Goal: Information Seeking & Learning: Find specific page/section

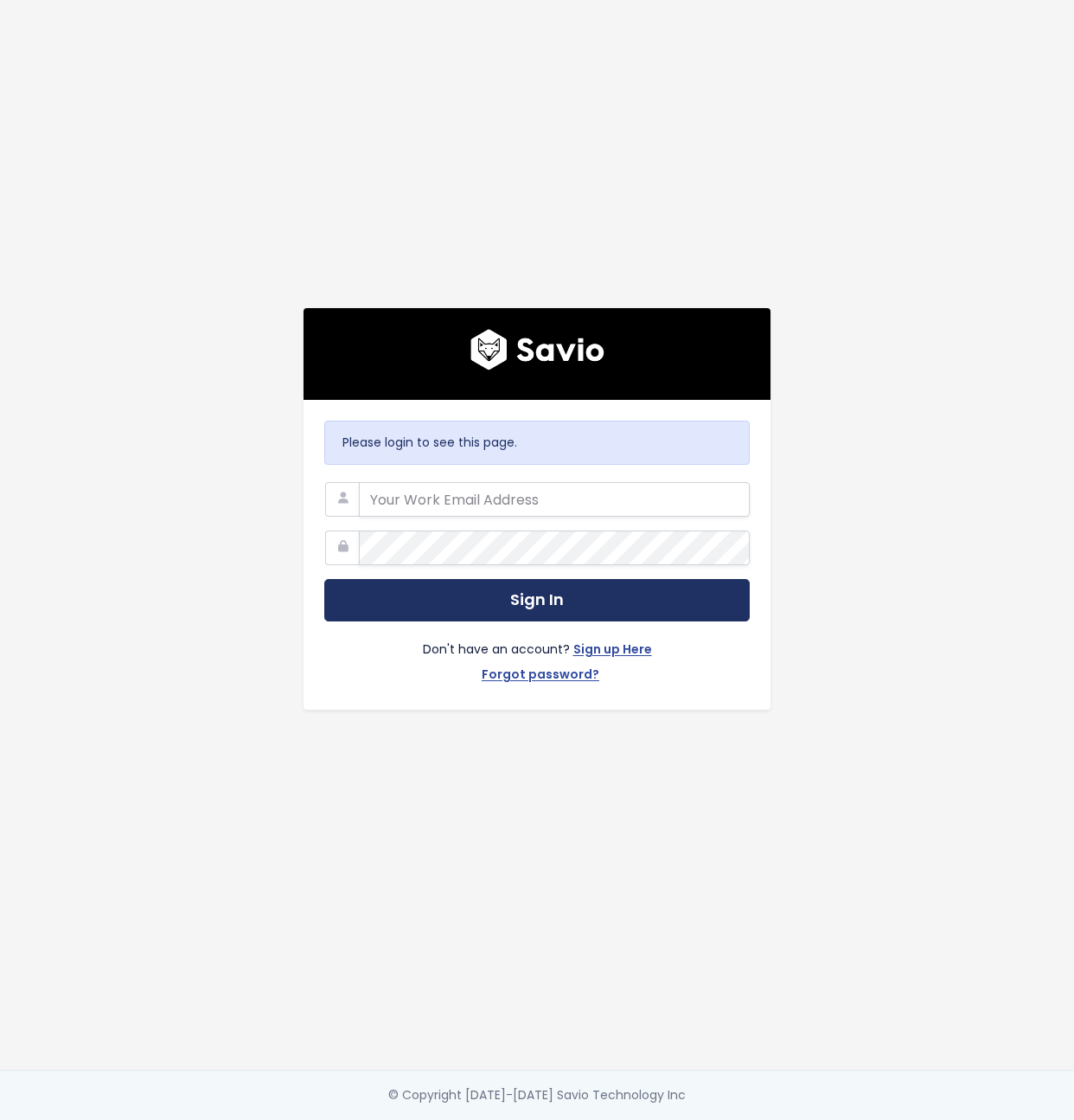
type input "[EMAIL_ADDRESS][DOMAIN_NAME]"
click at [611, 611] on button "Sign In" at bounding box center [537, 600] width 425 height 43
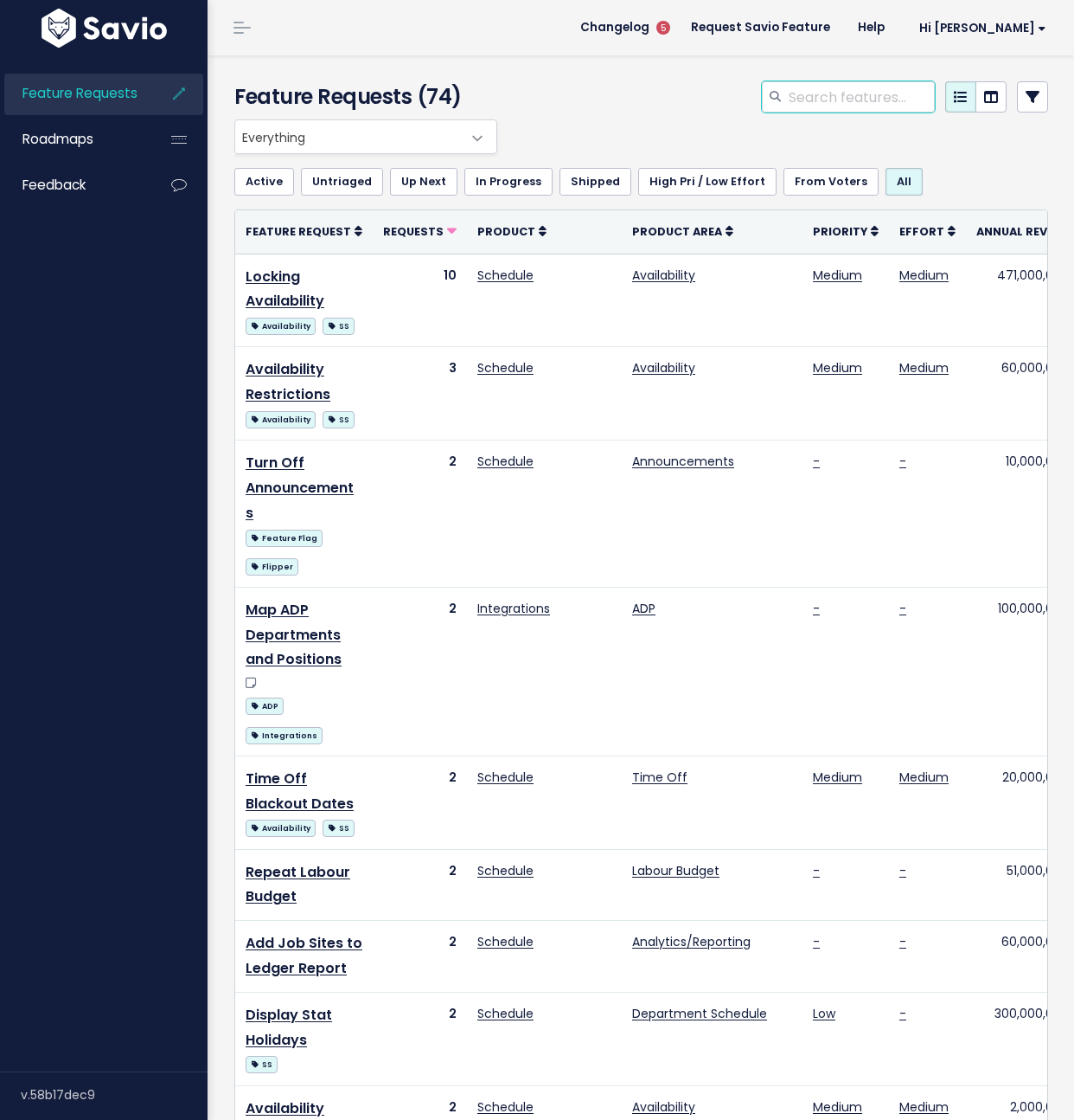
click at [855, 104] on input "search" at bounding box center [861, 97] width 148 height 31
type input "analytic"
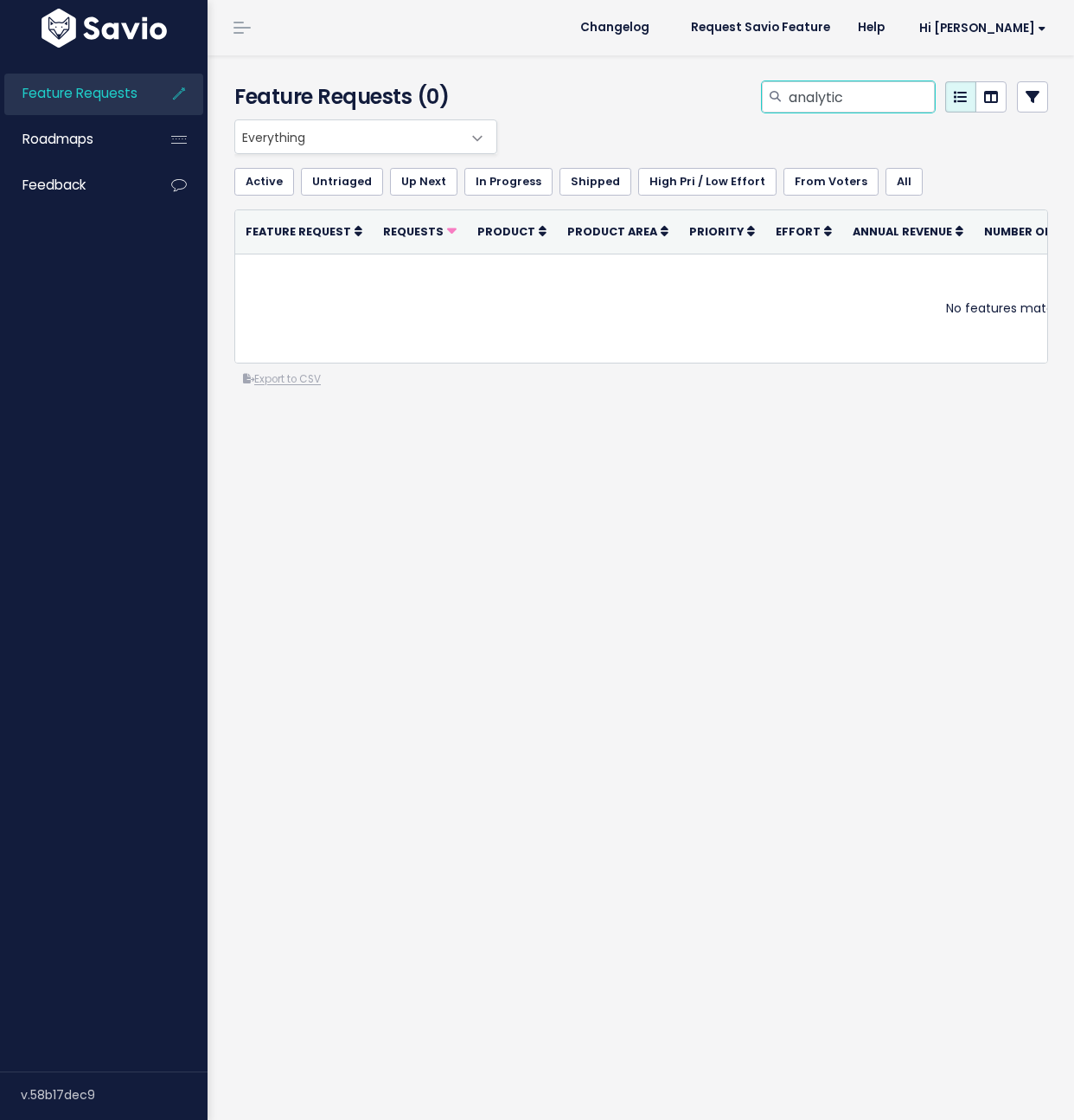
click at [853, 95] on input "analytic" at bounding box center [861, 97] width 148 height 31
type input "s"
type input "data"
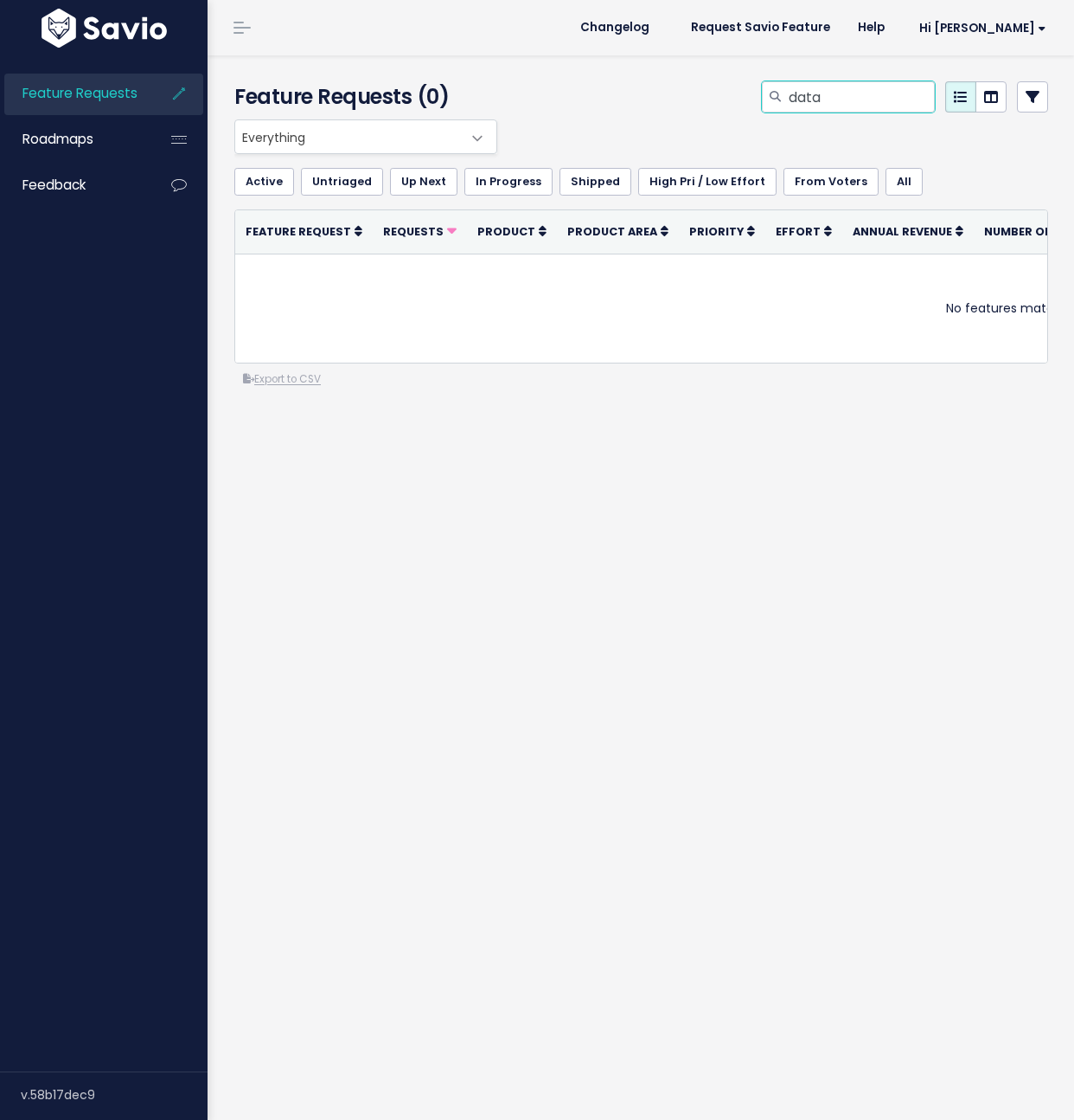
click at [438, 93] on div "Feature Requests (0) data" at bounding box center [638, 87] width 862 height 64
click at [447, 130] on span "Everything" at bounding box center [349, 137] width 227 height 33
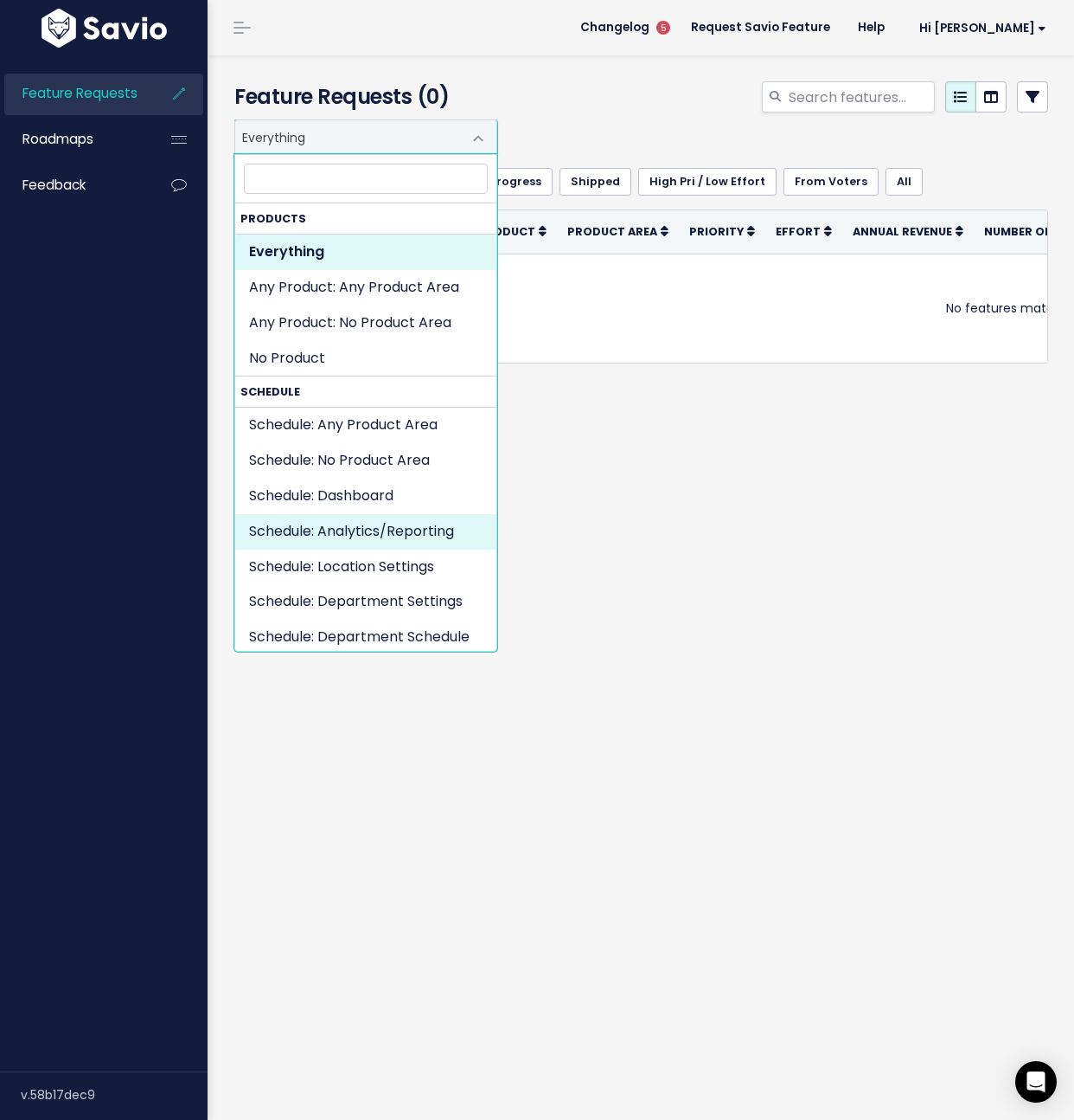
select select "SCHEDULE:ANALYTICSREPORTING"
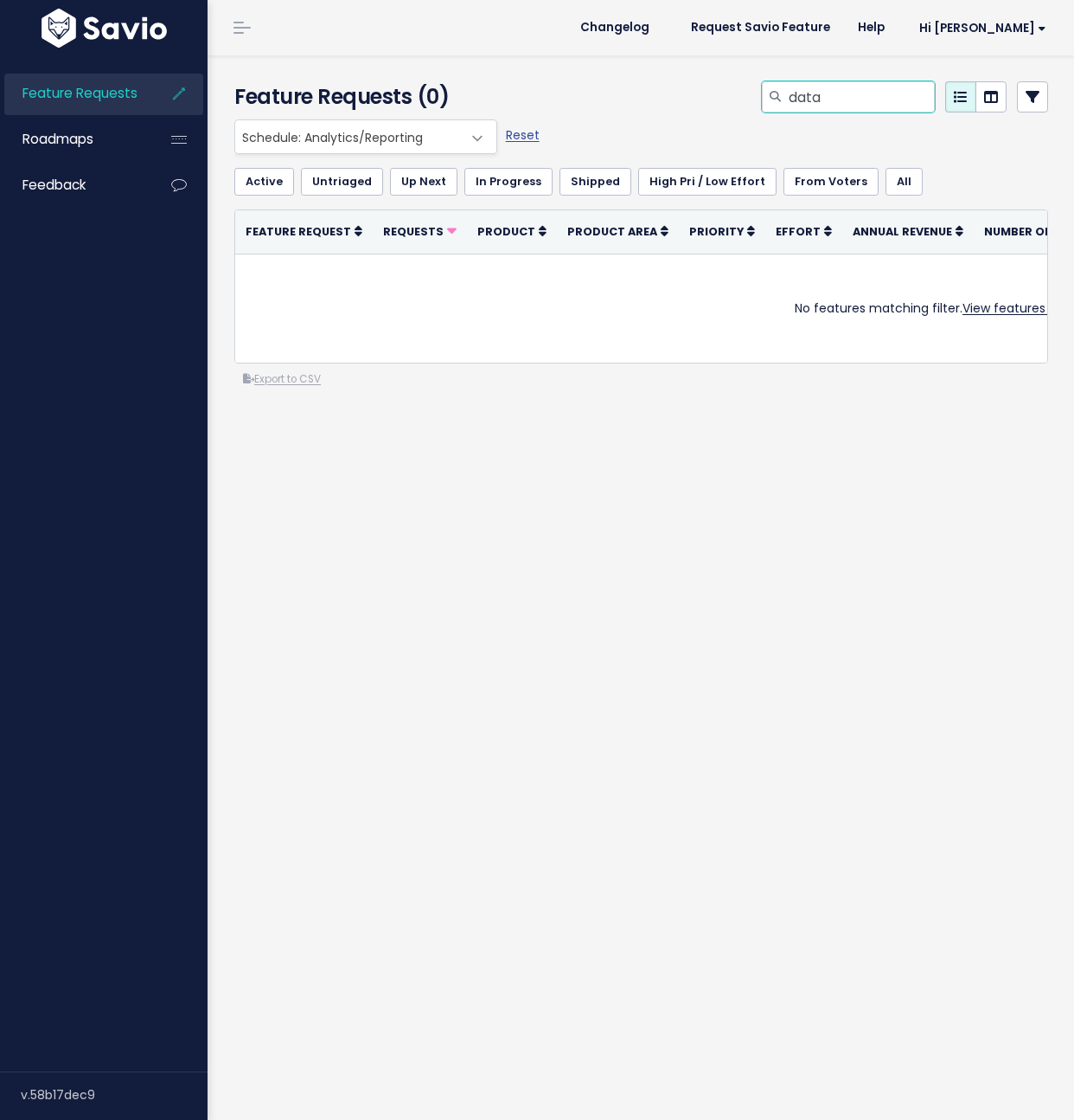
click at [838, 102] on input "data" at bounding box center [861, 97] width 148 height 31
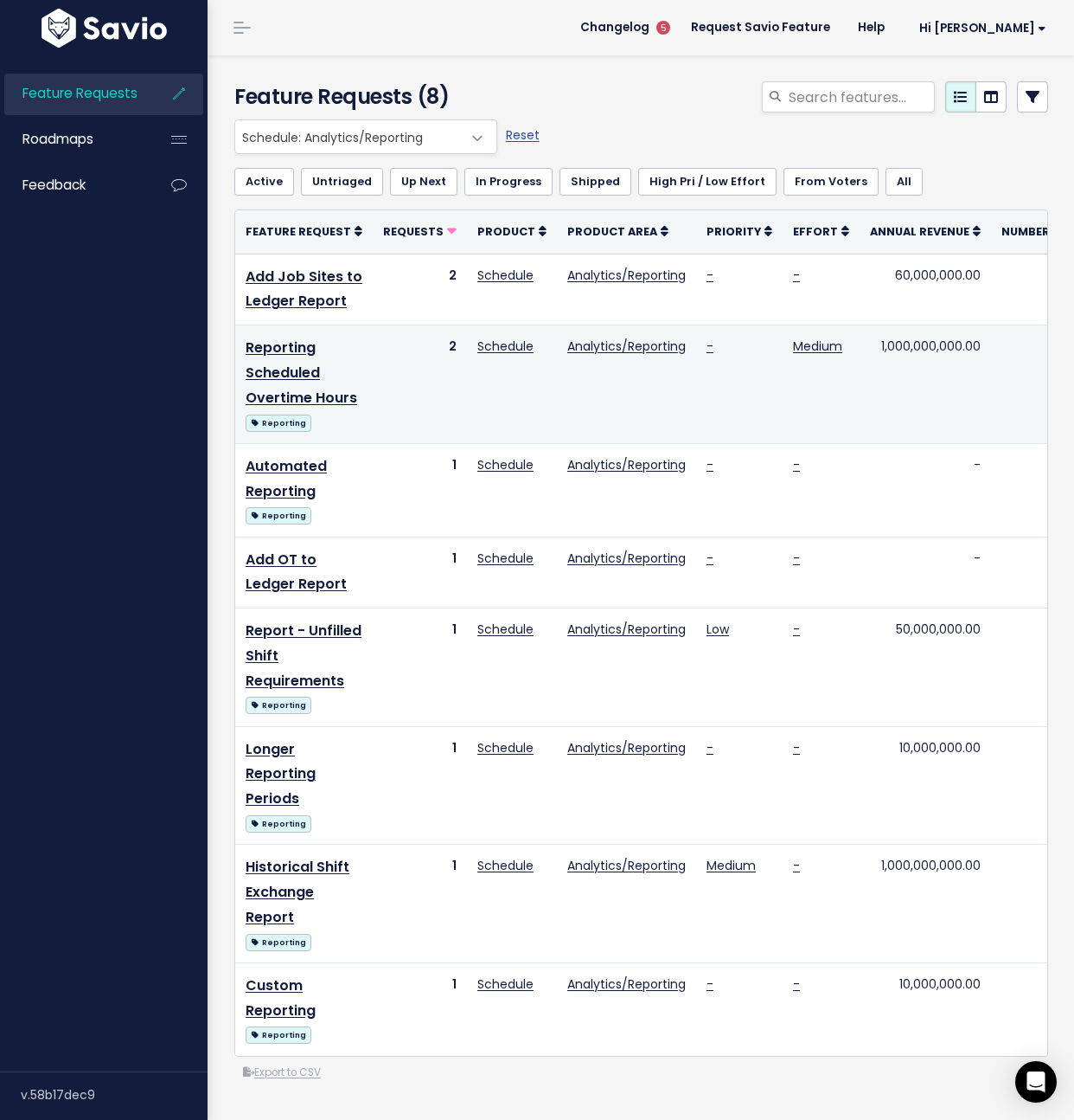
scroll to position [40, 0]
